Goal: Information Seeking & Learning: Find specific fact

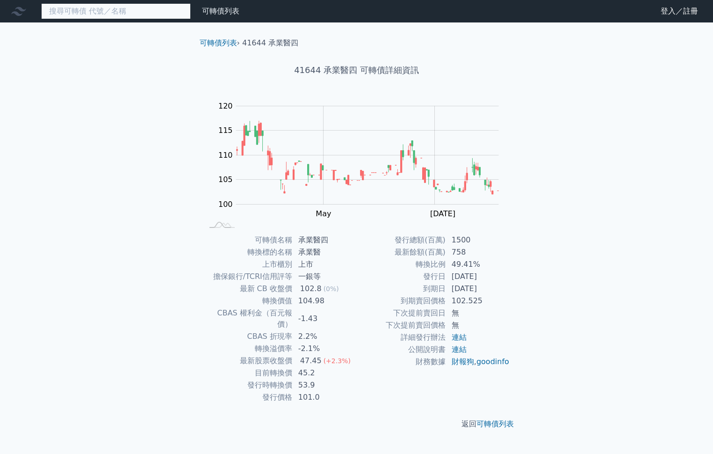
click at [145, 8] on input at bounding box center [116, 11] width 150 height 16
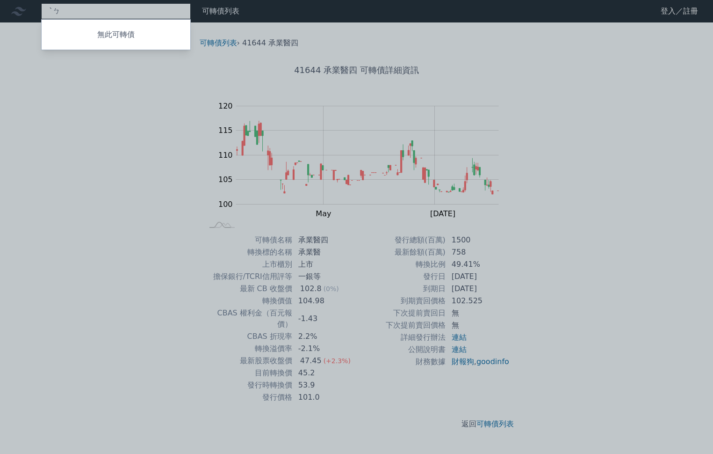
type input "ˋ"
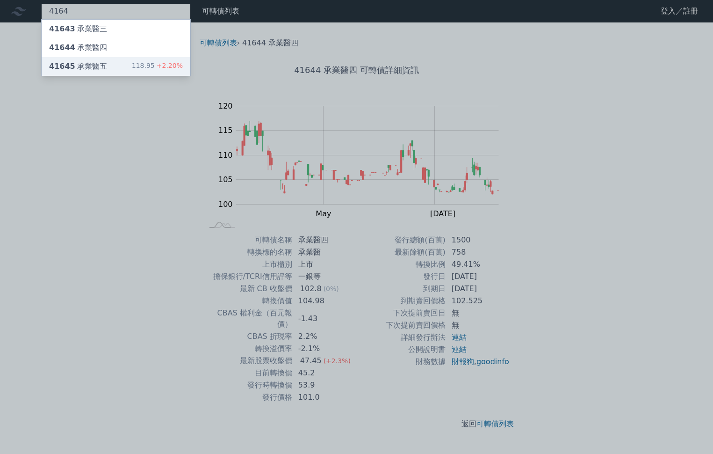
type input "4164"
click at [101, 68] on div "41645 承業醫五" at bounding box center [78, 66] width 58 height 11
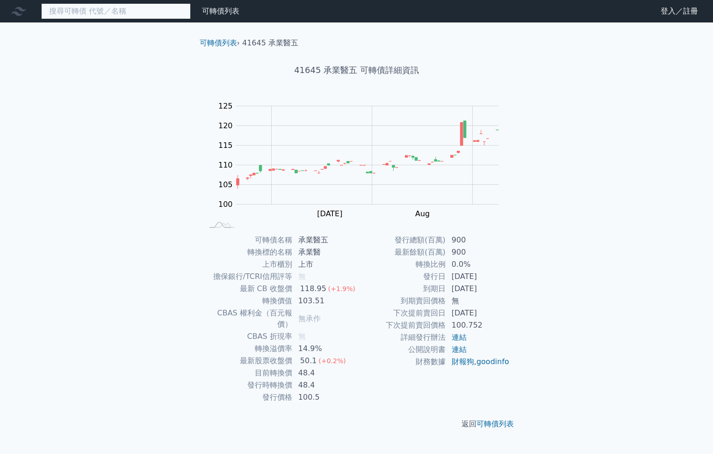
click at [94, 9] on input at bounding box center [116, 11] width 150 height 16
click at [615, 270] on div "可轉債列表 財務數據 可轉債列表 財務數據 登入／註冊 登入／註冊 可轉債列表 › 41645 承業醫五 41645 承業醫五 可轉債詳細資訊 Zoom Ou…" at bounding box center [356, 227] width 713 height 454
click at [627, 287] on div "可轉債列表 財務數據 可轉債列表 財務數據 登入／註冊 登入／註冊 可轉債列表 › 41645 承業醫五 41645 承業醫五 可轉債詳細資訊 Zoom Ou…" at bounding box center [356, 227] width 713 height 454
click at [586, 283] on div "可轉債列表 財務數據 可轉債列表 財務數據 登入／註冊 登入／註冊 可轉債列表 › 41645 承業醫五 41645 承業醫五 可轉債詳細資訊 Zoom Ou…" at bounding box center [356, 227] width 713 height 454
